Goal: Task Accomplishment & Management: Manage account settings

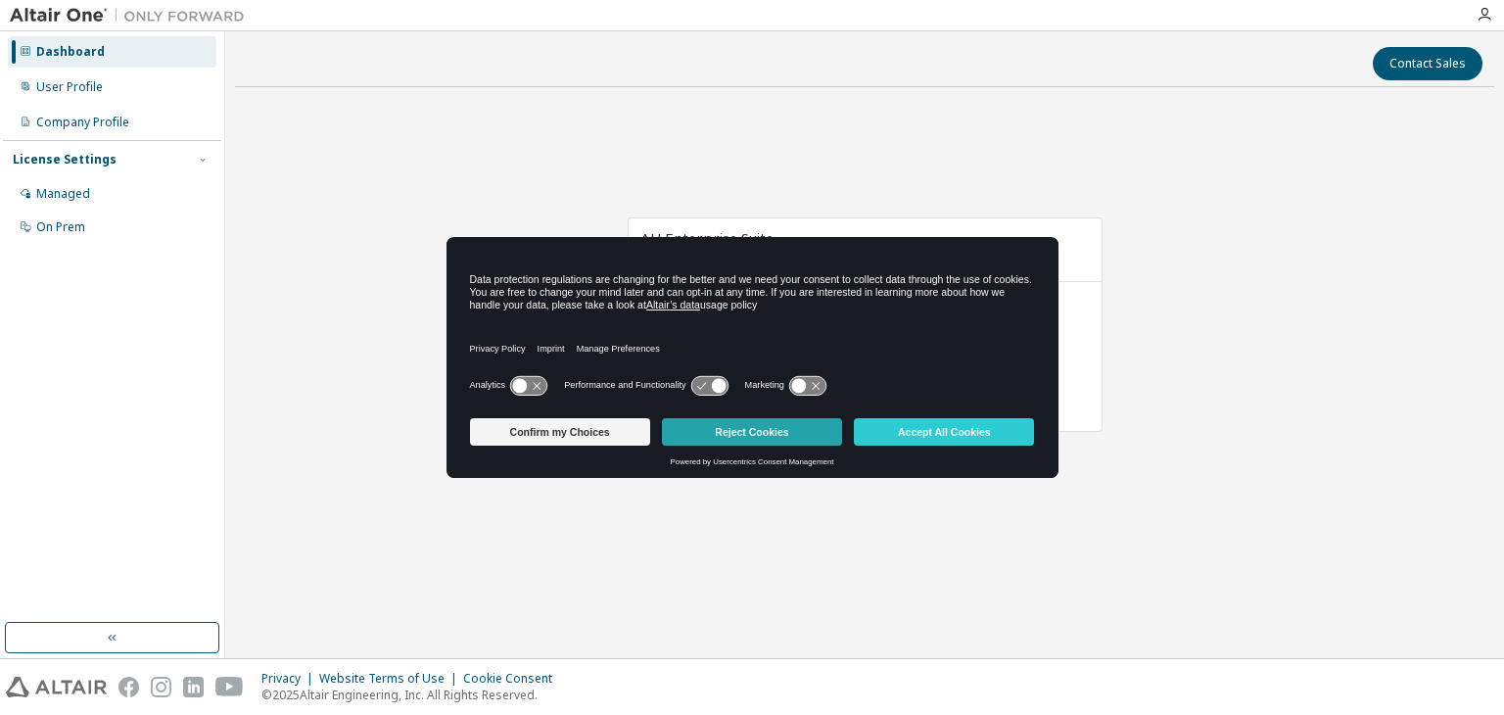
click at [708, 432] on button "Reject Cookies" at bounding box center [752, 431] width 180 height 27
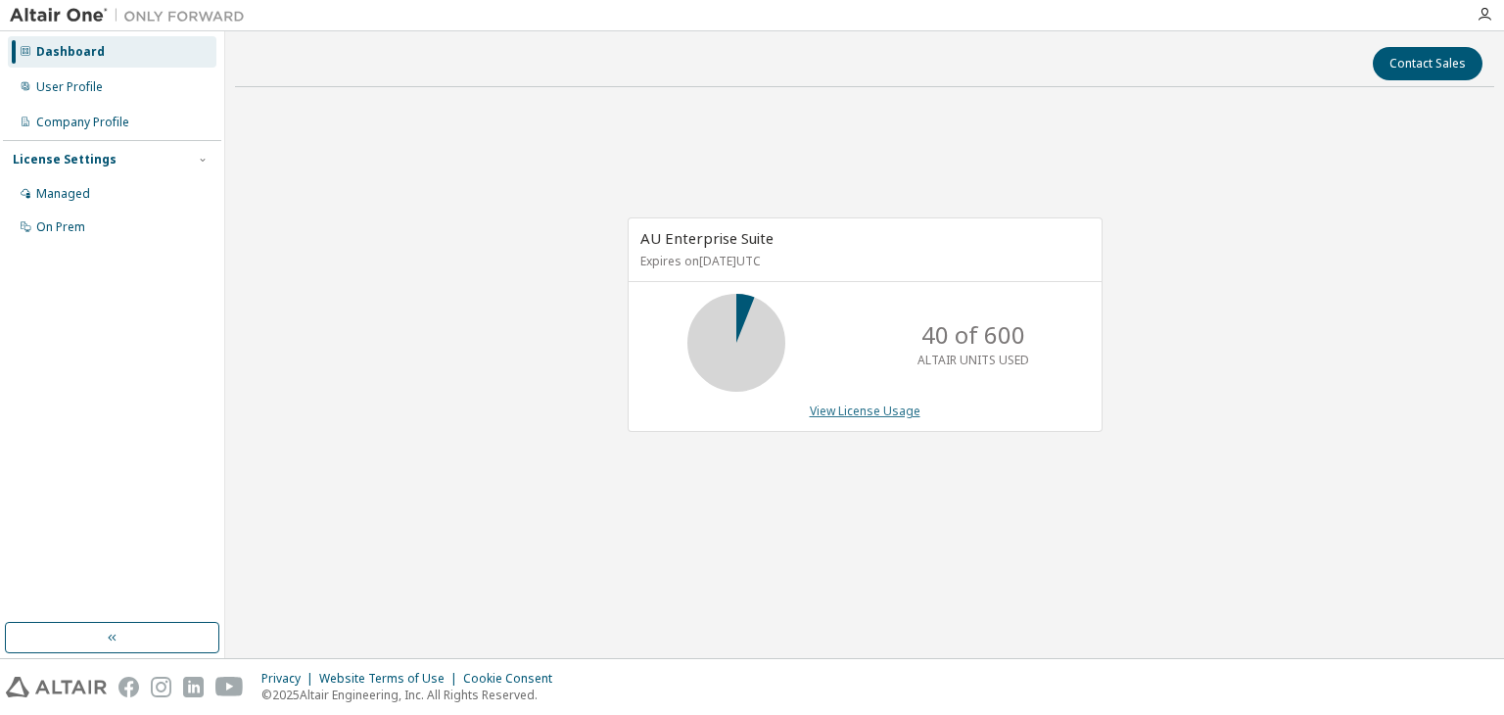
click at [874, 409] on link "View License Usage" at bounding box center [865, 410] width 111 height 17
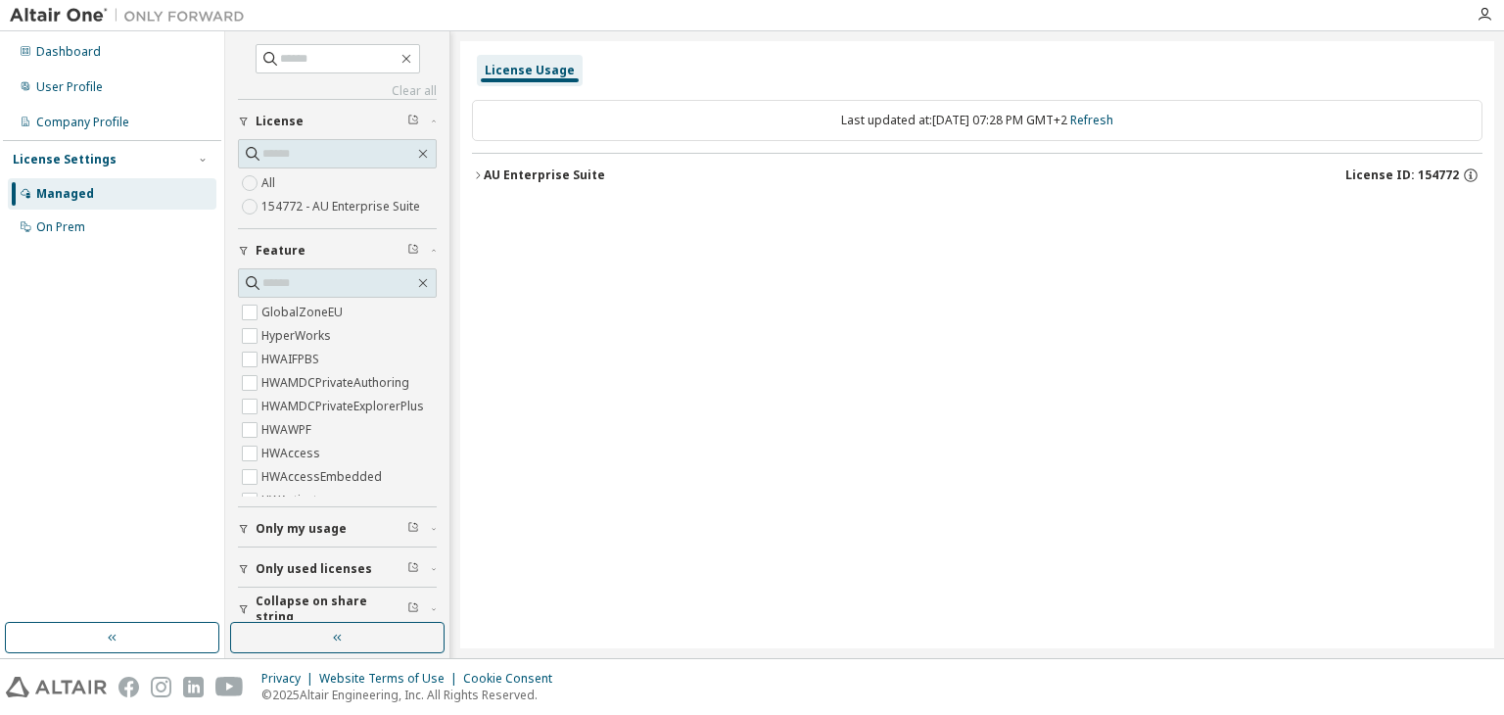
click at [269, 177] on label "All" at bounding box center [270, 183] width 18 height 24
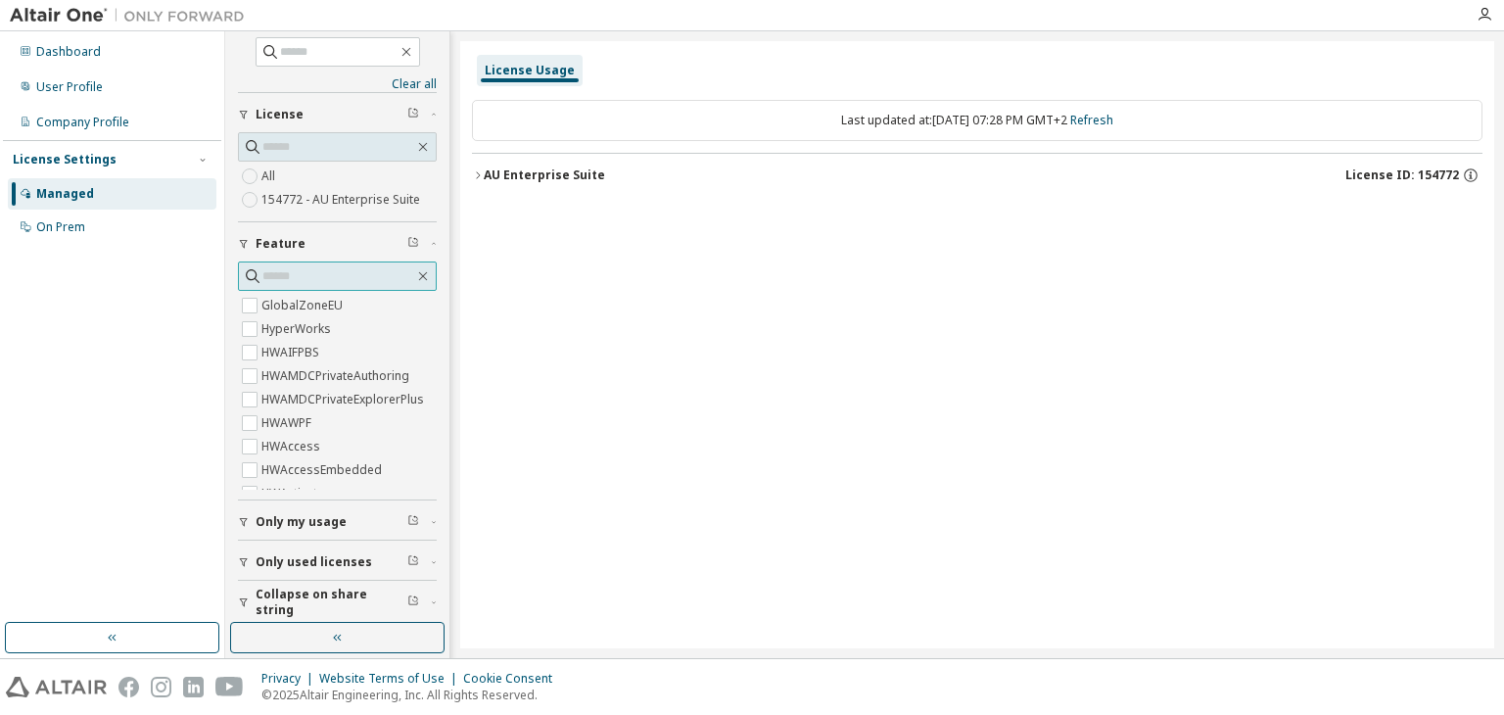
scroll to position [15, 0]
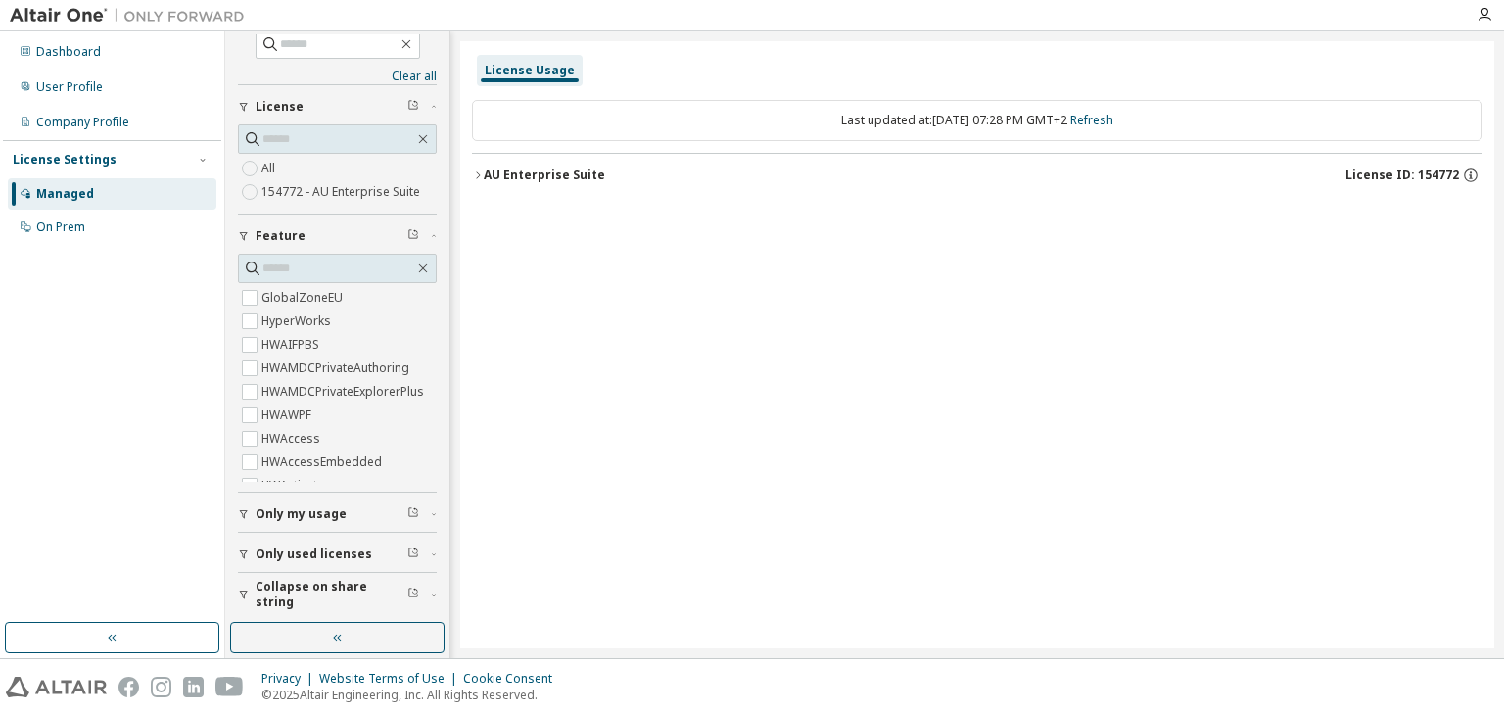
click at [335, 546] on span "Only used licenses" at bounding box center [314, 554] width 117 height 16
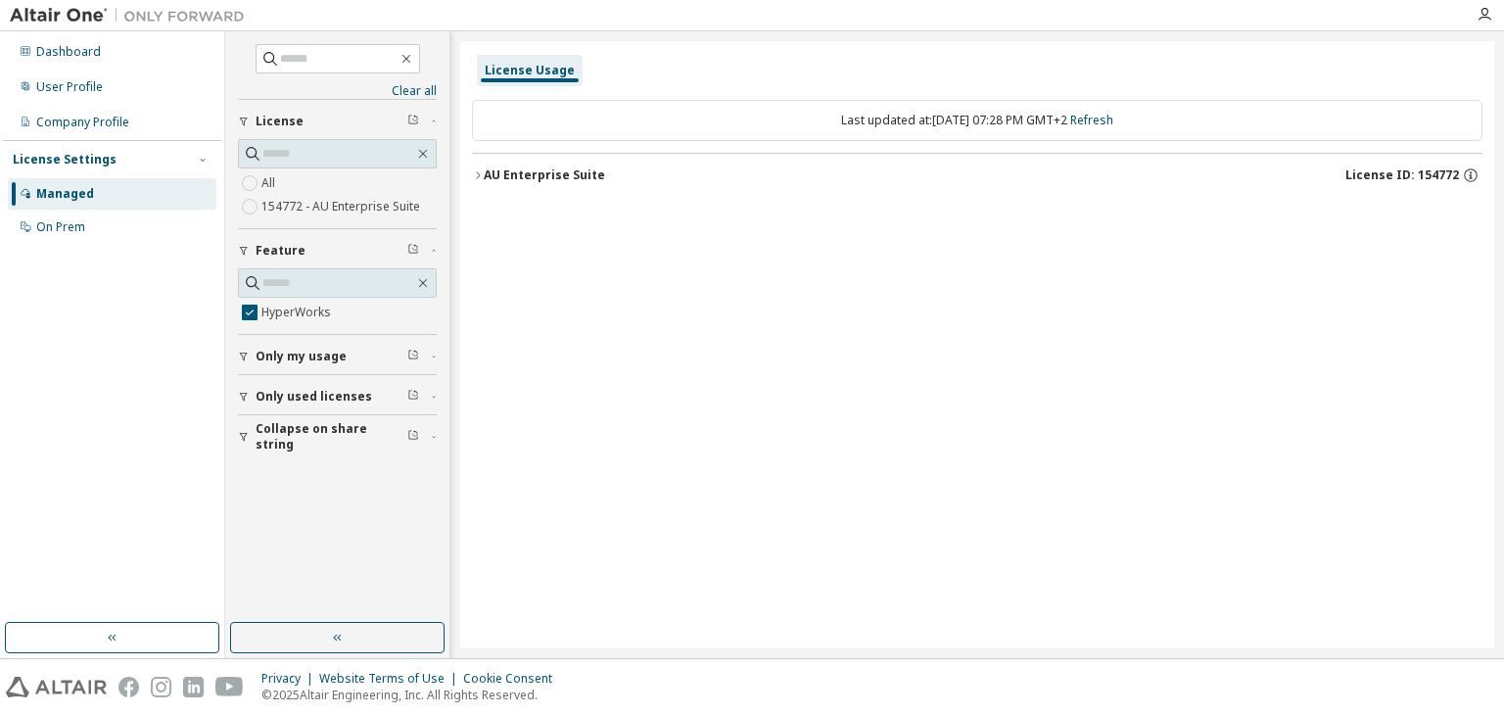
click at [654, 179] on div "AU Enterprise Suite License ID: 154772" at bounding box center [983, 175] width 999 height 18
click at [494, 216] on icon "button" at bounding box center [496, 216] width 12 height 12
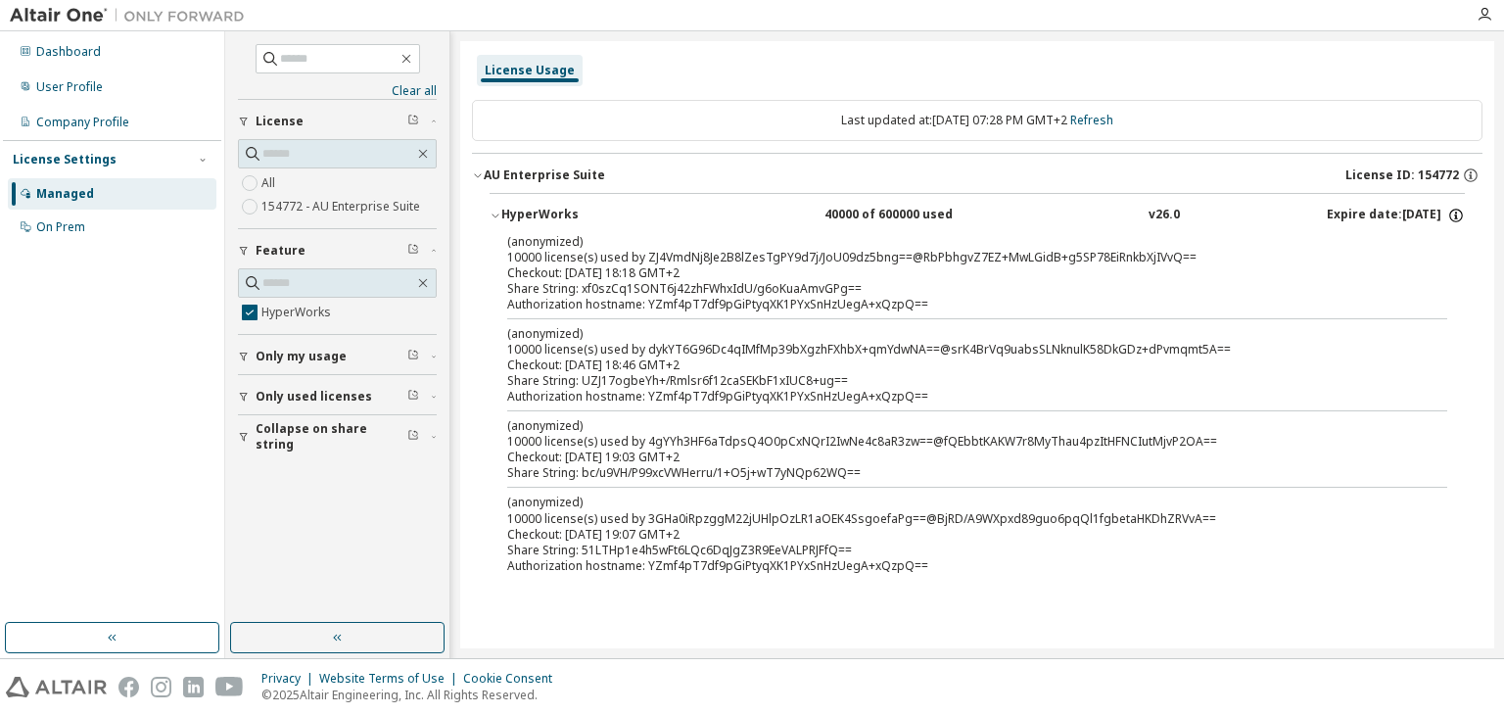
click at [1461, 217] on icon "button" at bounding box center [1456, 216] width 14 height 14
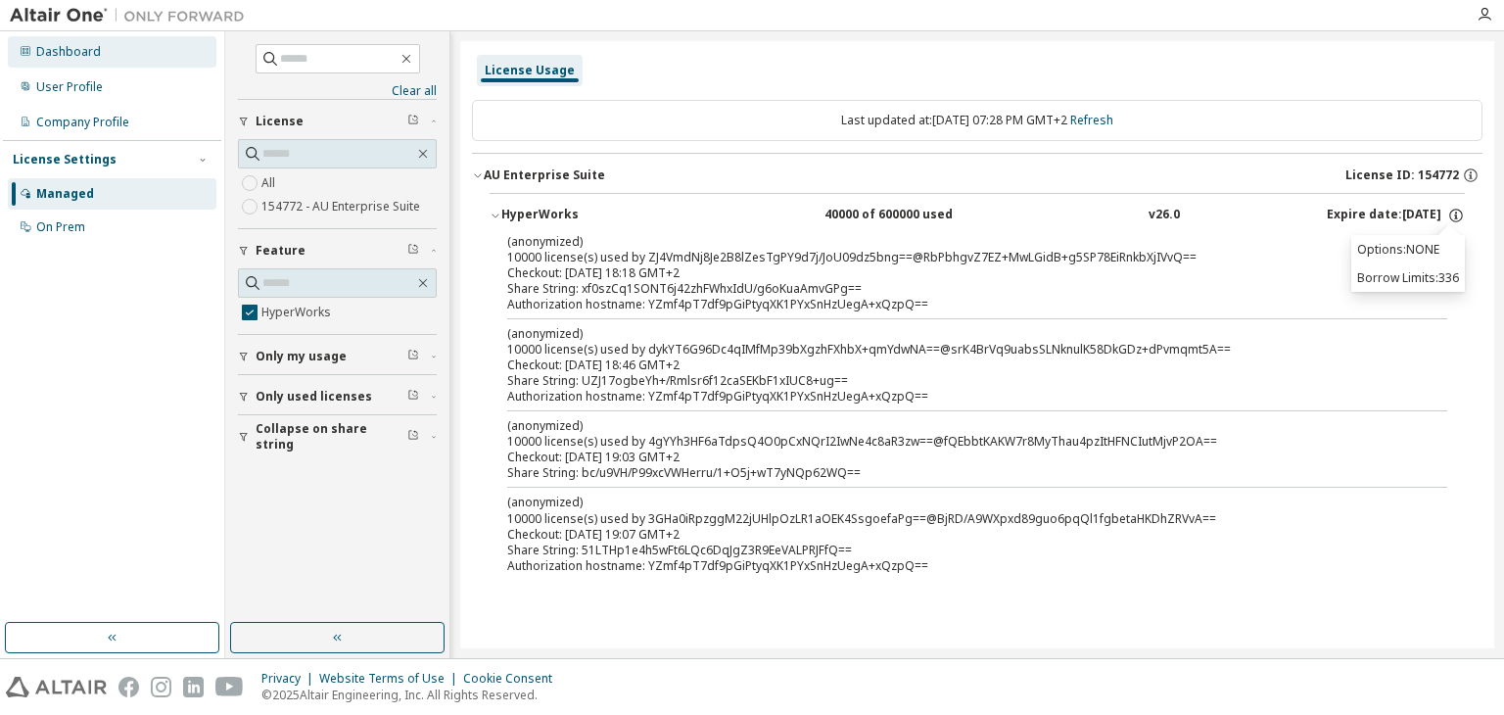
click at [110, 48] on div "Dashboard" at bounding box center [112, 51] width 209 height 31
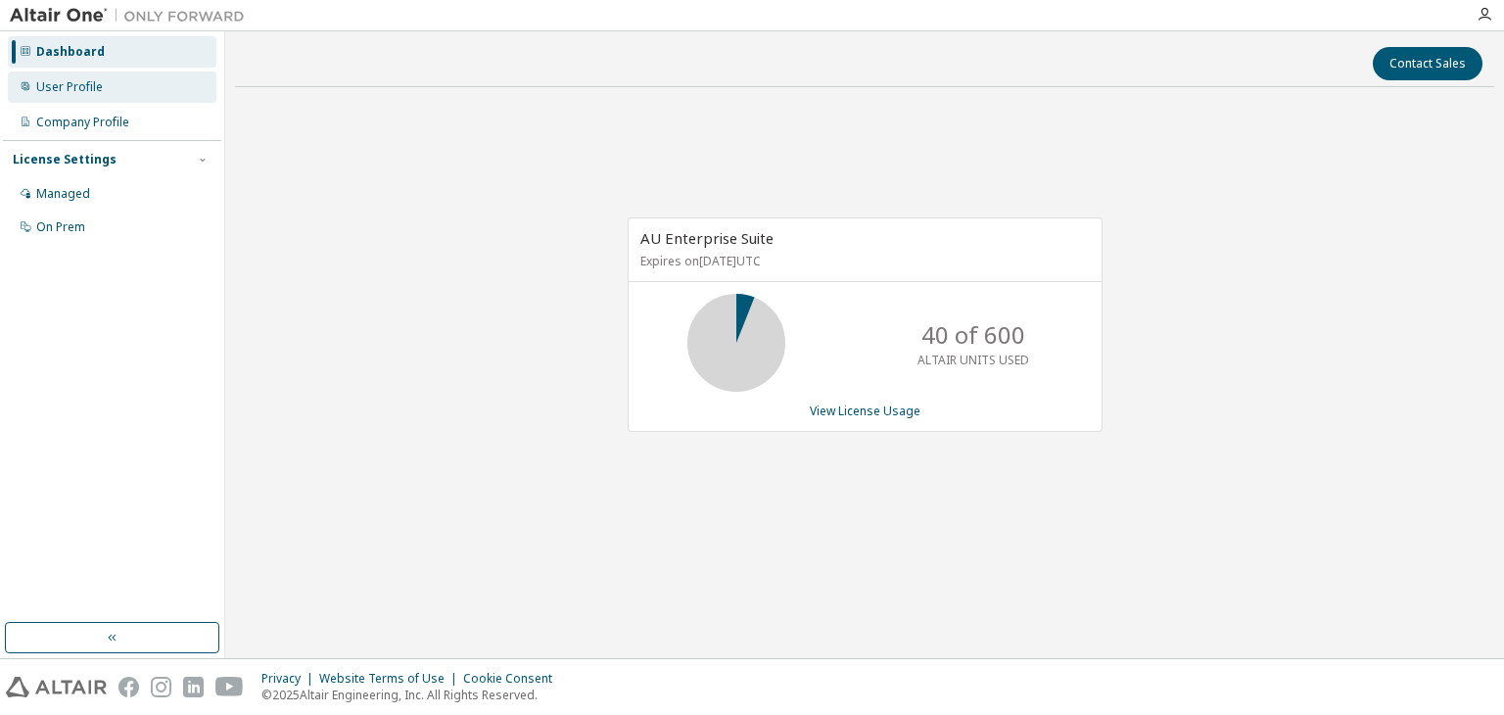
click at [60, 91] on div "User Profile" at bounding box center [69, 87] width 67 height 16
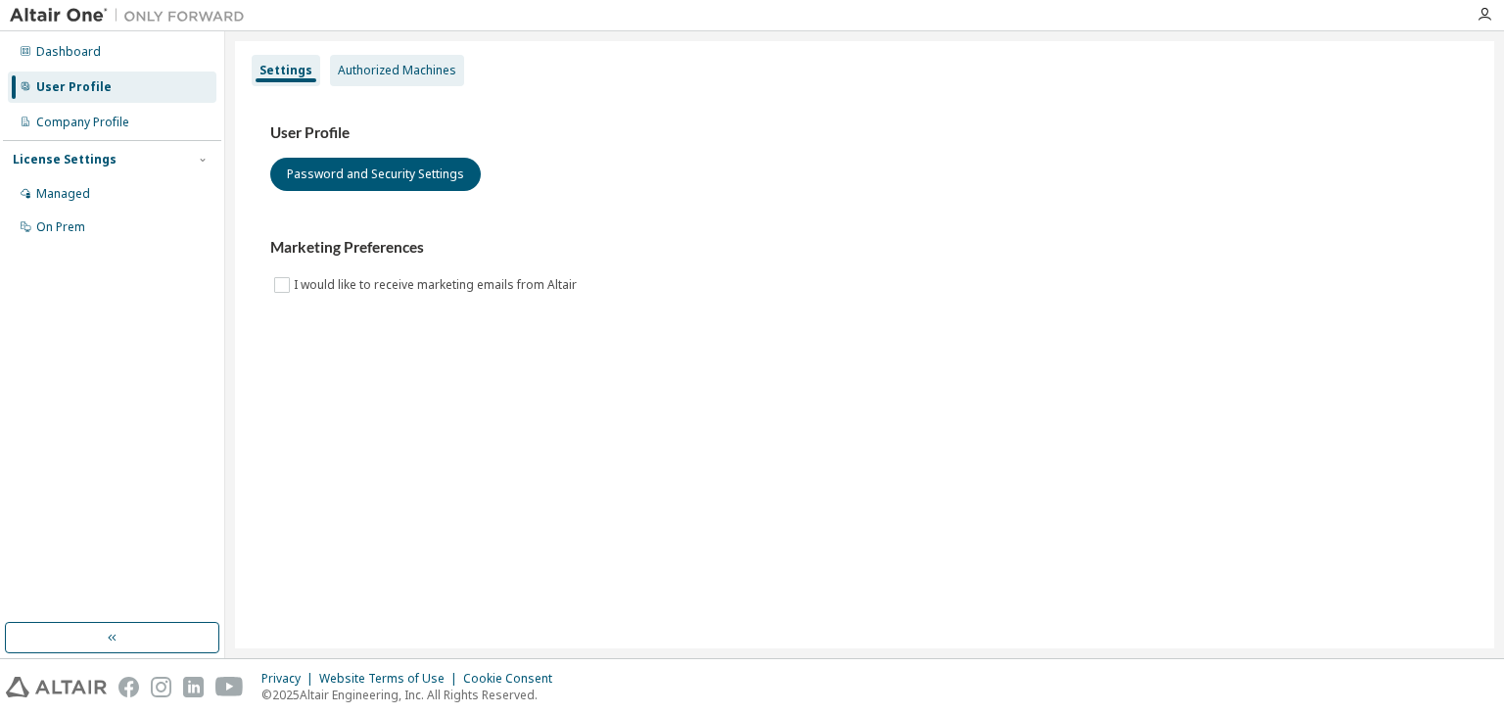
click at [393, 73] on div "Authorized Machines" at bounding box center [397, 71] width 118 height 16
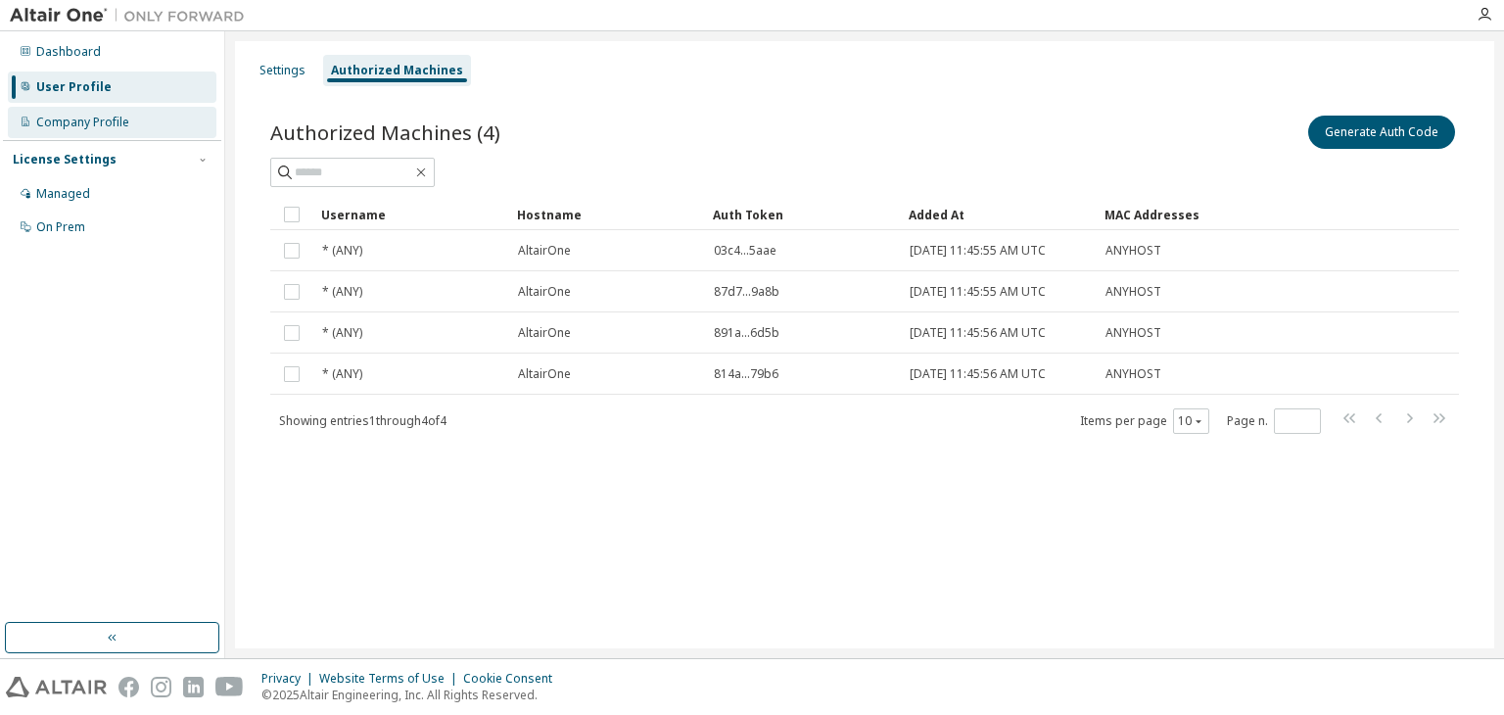
click at [96, 126] on div "Company Profile" at bounding box center [82, 123] width 93 height 16
